Goal: Task Accomplishment & Management: Use online tool/utility

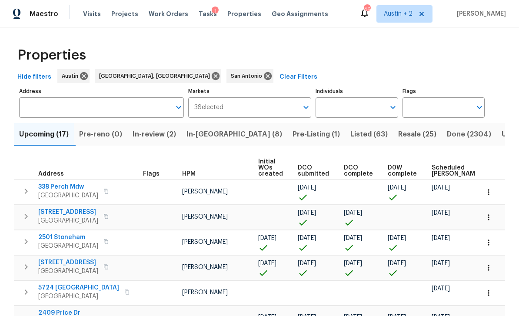
click at [219, 140] on span "In-[GEOGRAPHIC_DATA] (8)" at bounding box center [235, 134] width 96 height 12
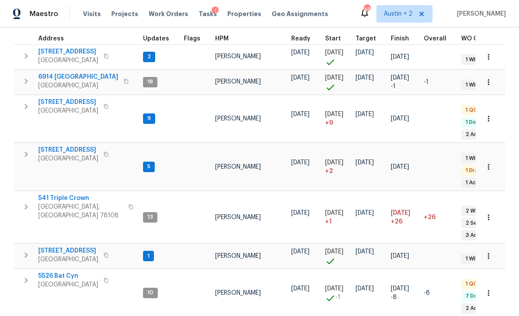
scroll to position [28, 0]
click at [108, 253] on icon "button" at bounding box center [106, 255] width 4 height 5
click at [87, 247] on span "[STREET_ADDRESS]" at bounding box center [68, 251] width 60 height 9
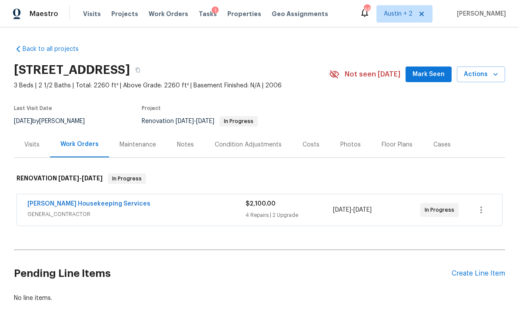
click at [435, 73] on span "Mark Seen" at bounding box center [429, 74] width 32 height 11
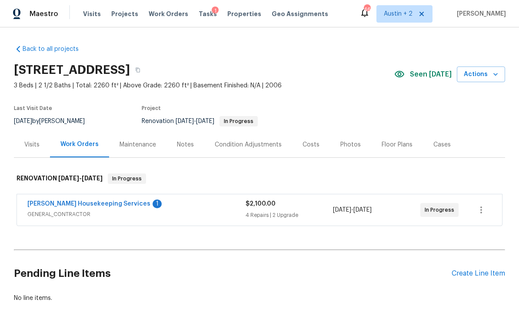
click at [483, 75] on span "Actions" at bounding box center [481, 74] width 34 height 11
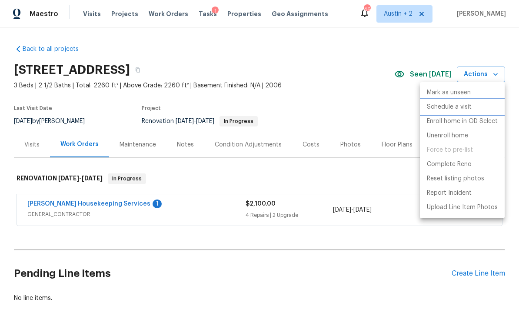
click at [463, 108] on p "Schedule a visit" at bounding box center [449, 107] width 45 height 9
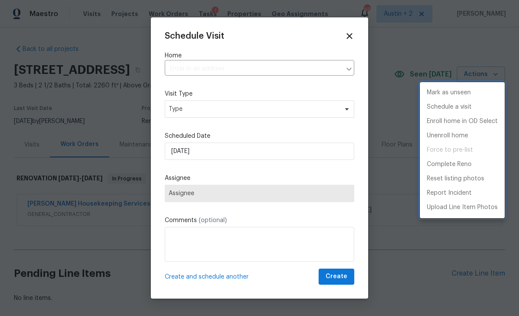
type input "3769 Gentle Winds Ln, Round Rock, TX 78681"
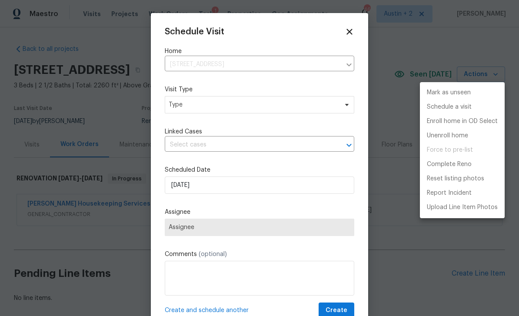
click at [231, 110] on div at bounding box center [259, 158] width 519 height 316
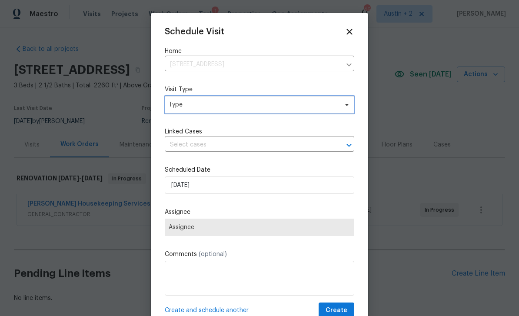
click at [248, 109] on span "Type" at bounding box center [253, 104] width 169 height 9
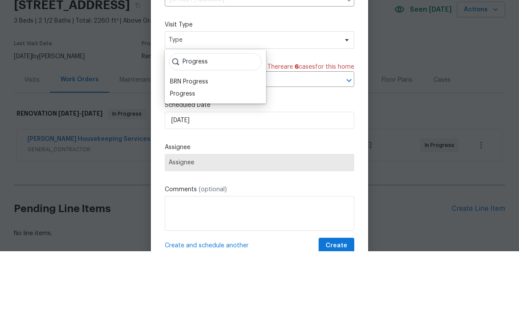
type input "Progress"
click at [191, 154] on div "Progress" at bounding box center [182, 158] width 25 height 9
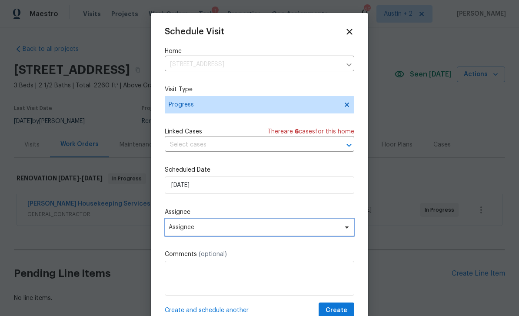
click at [243, 230] on span "Assignee" at bounding box center [254, 227] width 170 height 7
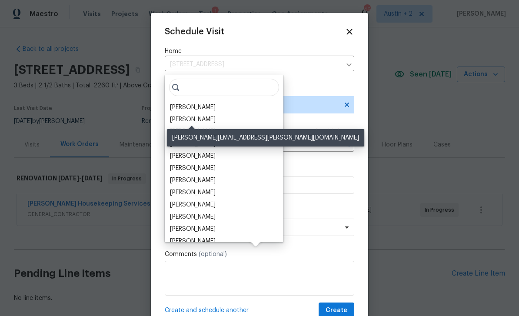
click at [206, 115] on div "[PERSON_NAME]" at bounding box center [193, 119] width 46 height 9
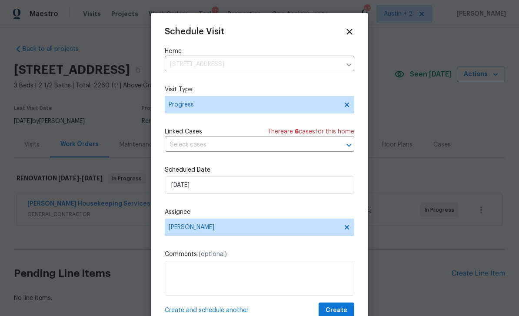
click at [339, 309] on span "Create" at bounding box center [337, 310] width 22 height 11
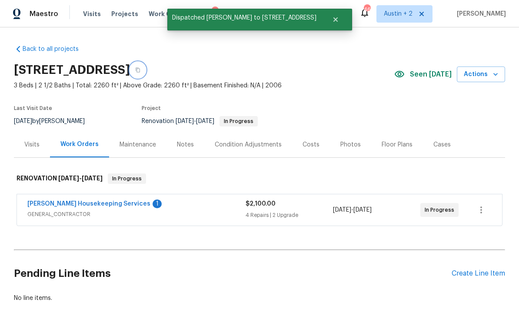
click at [140, 67] on icon "button" at bounding box center [137, 69] width 5 height 5
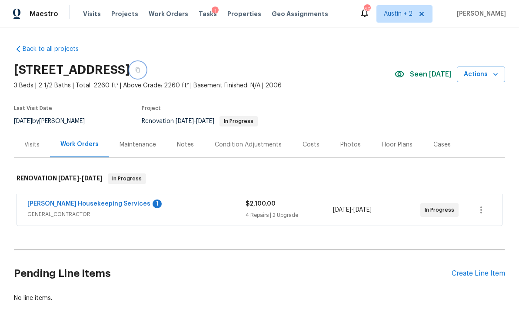
scroll to position [0, 0]
click at [166, 18] on span "Work Orders" at bounding box center [169, 14] width 40 height 9
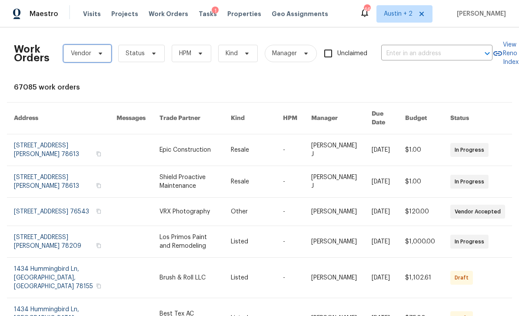
click at [103, 53] on icon at bounding box center [100, 53] width 7 height 7
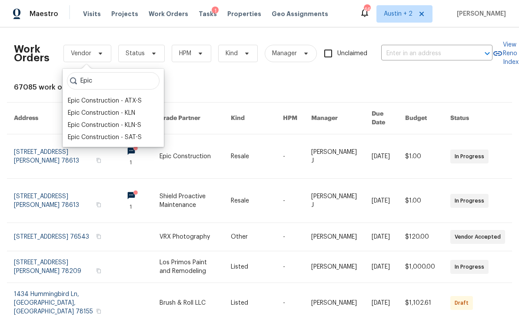
type input "Epic"
click at [135, 101] on div "Epic Construction - ATX-S" at bounding box center [105, 101] width 74 height 9
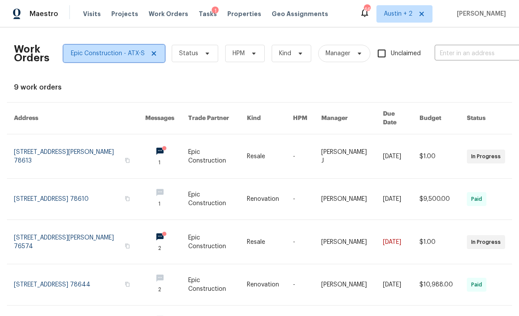
click at [116, 49] on span "Epic Construction - ATX-S" at bounding box center [108, 53] width 74 height 9
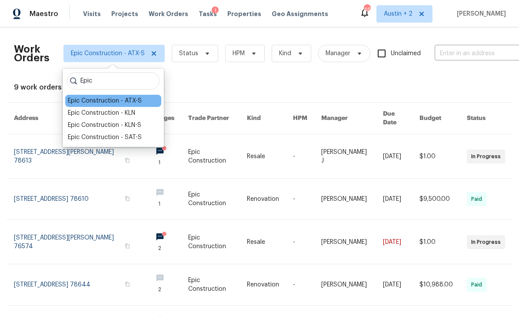
type input "Epic"
click at [120, 133] on div "Epic Construction - SAT-S" at bounding box center [105, 137] width 74 height 9
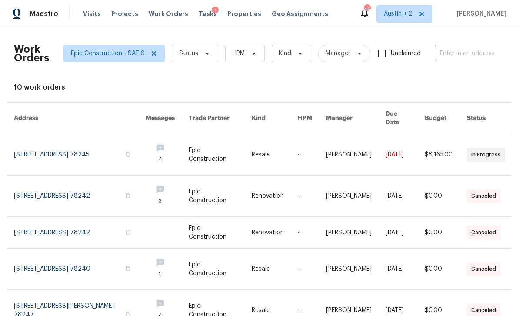
click at [46, 140] on link at bounding box center [80, 154] width 132 height 41
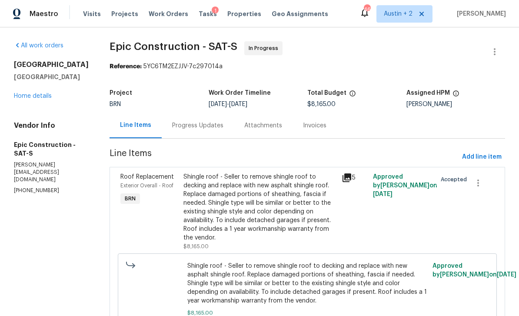
click at [32, 99] on link "Home details" at bounding box center [33, 96] width 38 height 6
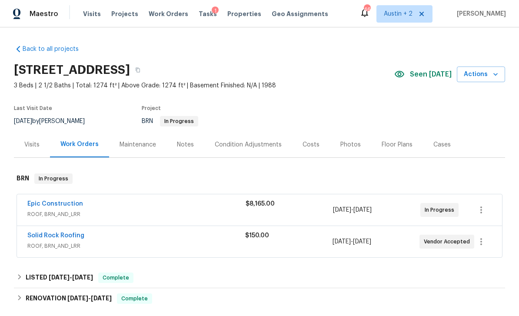
click at [345, 142] on div "Photos" at bounding box center [350, 144] width 20 height 9
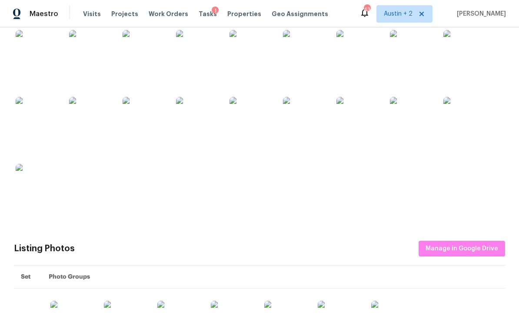
scroll to position [184, 0]
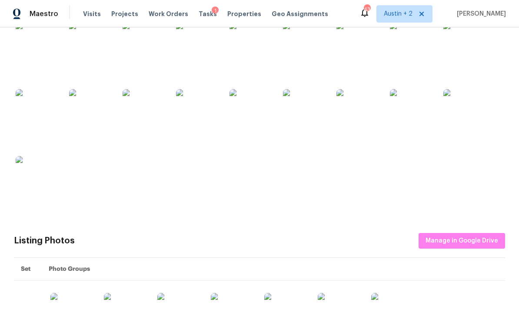
click at [150, 116] on img at bounding box center [144, 110] width 43 height 43
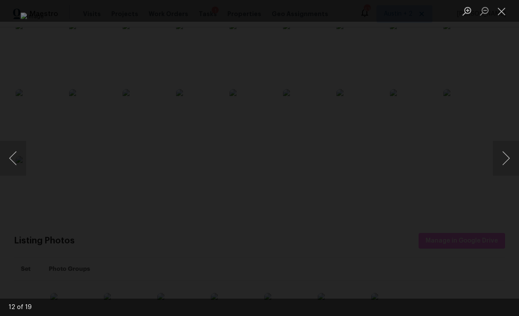
click at [502, 13] on button "Close lightbox" at bounding box center [501, 10] width 17 height 15
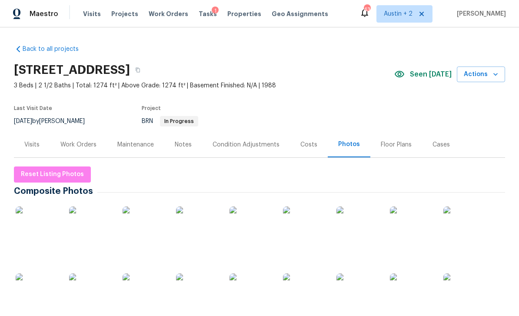
scroll to position [0, 0]
click at [146, 67] on button "button" at bounding box center [138, 70] width 16 height 16
click at [140, 70] on icon "button" at bounding box center [137, 69] width 5 height 5
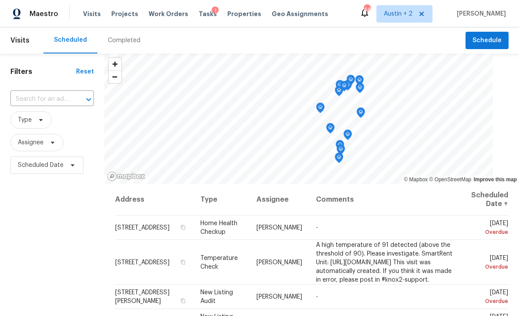
click at [52, 100] on input "text" at bounding box center [39, 99] width 59 height 13
type input "3769"
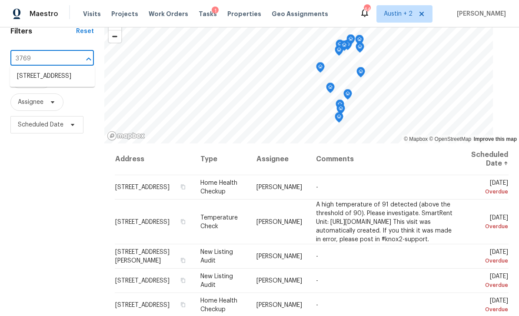
scroll to position [44, 0]
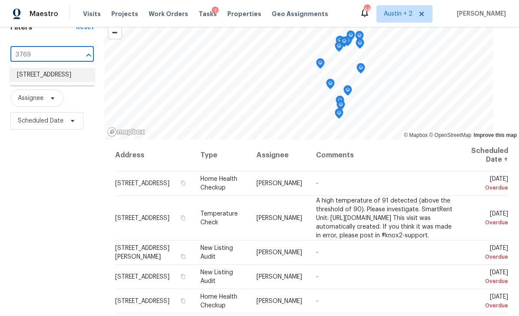
click at [34, 77] on li "3769 Gentle Winds Ln, Round Rock, TX 78681" at bounding box center [52, 75] width 85 height 14
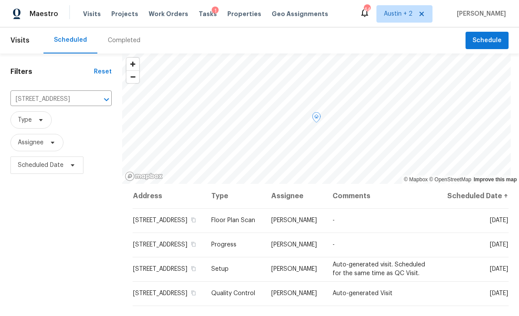
click at [147, 233] on td "3769 Gentle Winds Ln, Round Rock, TX 78681" at bounding box center [169, 220] width 72 height 24
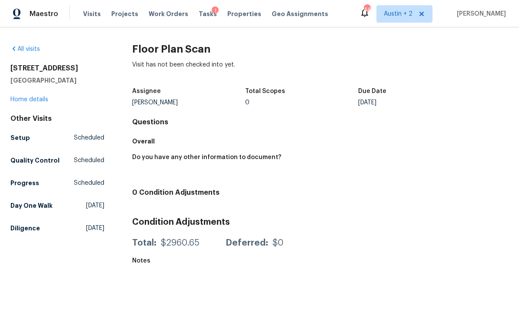
click at [23, 102] on link "Home details" at bounding box center [29, 100] width 38 height 6
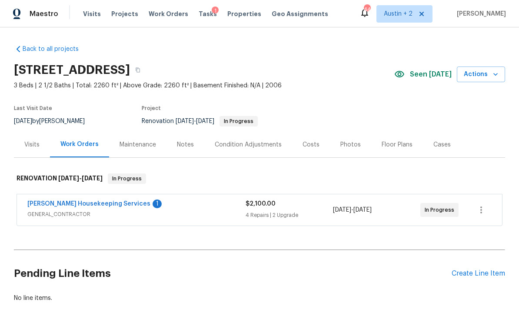
click at [479, 73] on span "Actions" at bounding box center [481, 74] width 34 height 11
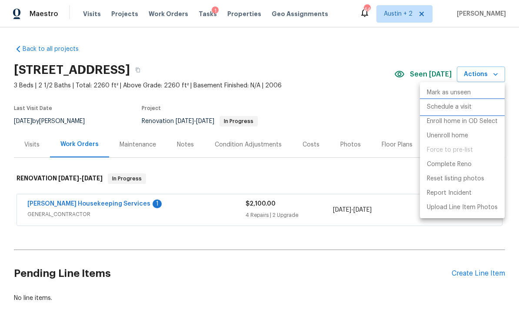
click at [472, 107] on li "Schedule a visit" at bounding box center [462, 107] width 85 height 14
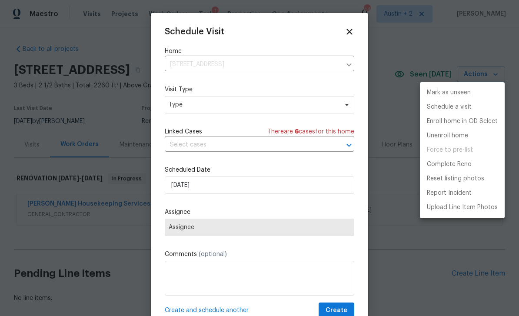
click at [267, 104] on div at bounding box center [259, 158] width 519 height 316
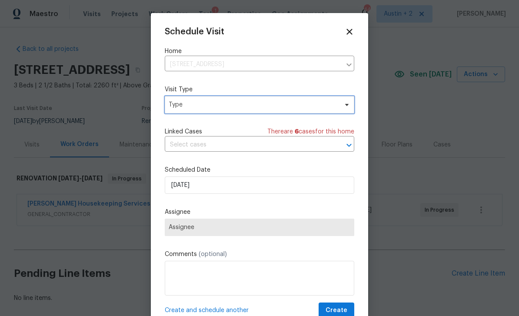
click at [343, 102] on span "Type" at bounding box center [260, 104] width 190 height 17
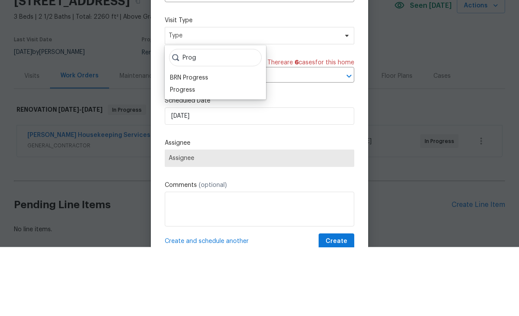
type input "Prog"
click at [193, 154] on div "Progress" at bounding box center [182, 158] width 25 height 9
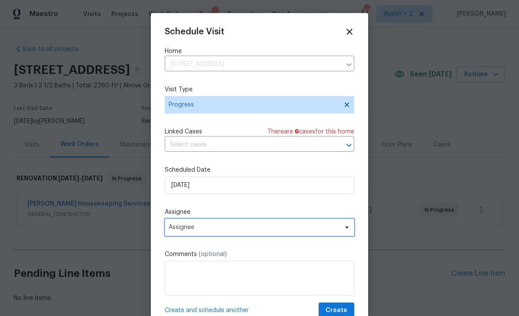
click at [263, 231] on span "Assignee" at bounding box center [254, 227] width 170 height 7
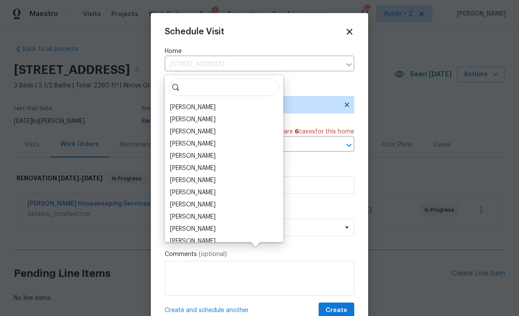
click at [208, 115] on div "[PERSON_NAME]" at bounding box center [193, 119] width 46 height 9
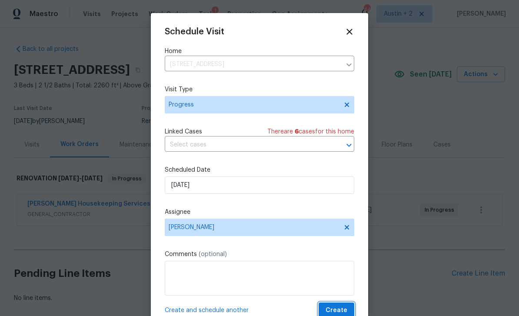
click at [339, 310] on span "Create" at bounding box center [337, 310] width 22 height 11
